Goal: Transaction & Acquisition: Purchase product/service

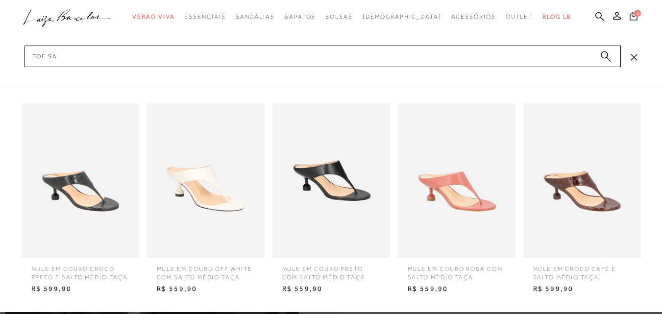
scroll to position [343, 0]
type input "toe sandals"
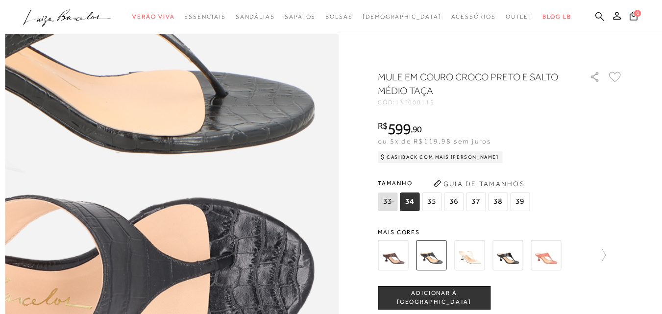
scroll to position [441, 0]
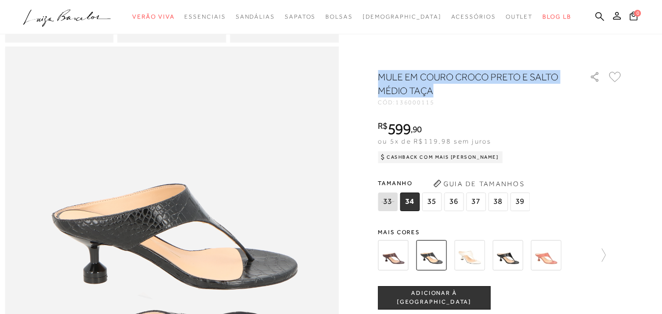
drag, startPoint x: 384, startPoint y: 79, endPoint x: 473, endPoint y: 93, distance: 90.2
click at [473, 93] on h1 "MULE EM COURO CROCO PRETO E SALTO MÉDIO TAÇA" at bounding box center [470, 83] width 184 height 27
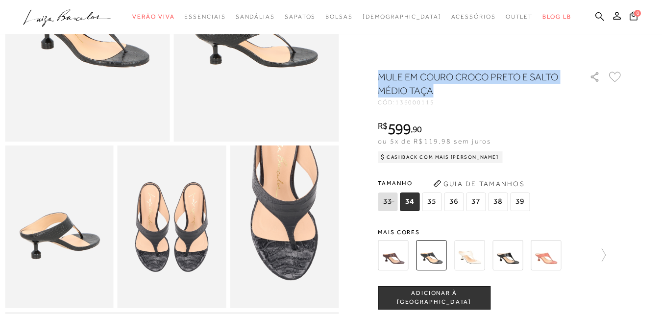
scroll to position [98, 0]
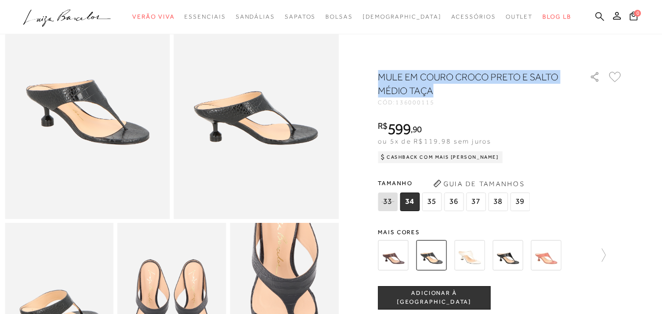
click at [595, 16] on icon at bounding box center [599, 16] width 9 height 9
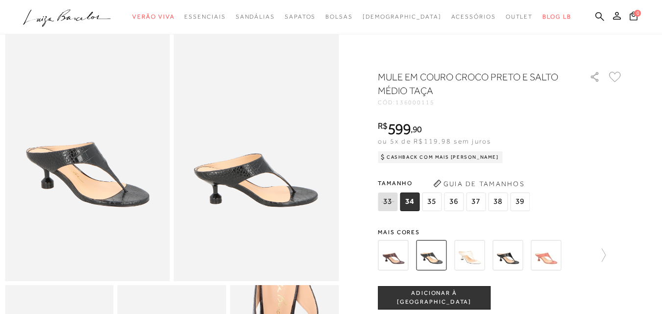
scroll to position [0, 0]
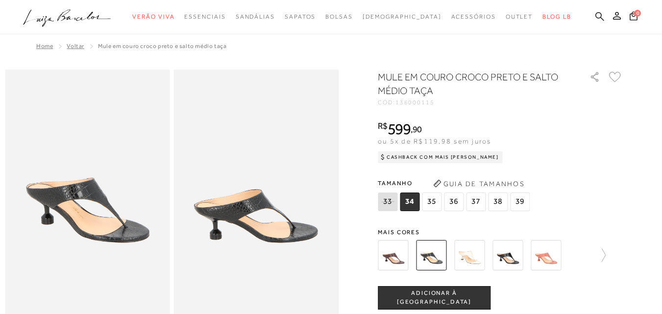
click at [595, 17] on icon at bounding box center [599, 16] width 9 height 9
click at [595, 18] on icon at bounding box center [599, 16] width 9 height 9
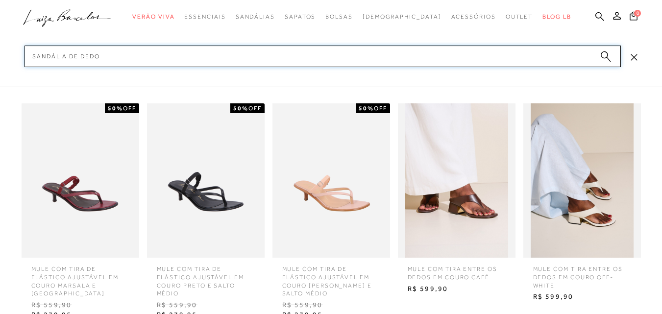
scroll to position [147, 0]
type input "sandália de dedo"
